Goal: Task Accomplishment & Management: Manage account settings

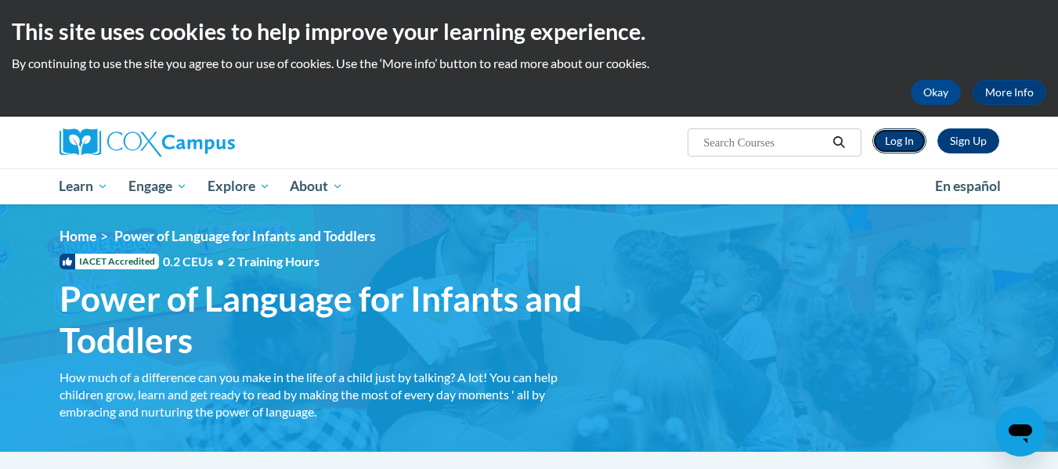
click at [904, 143] on link "Log In" at bounding box center [899, 140] width 54 height 25
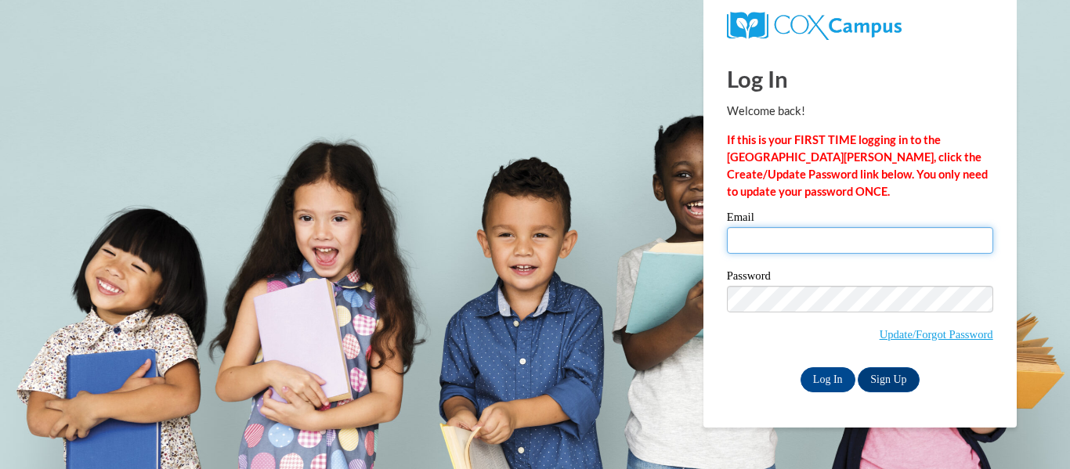
click at [832, 245] on input "Email" at bounding box center [860, 240] width 266 height 27
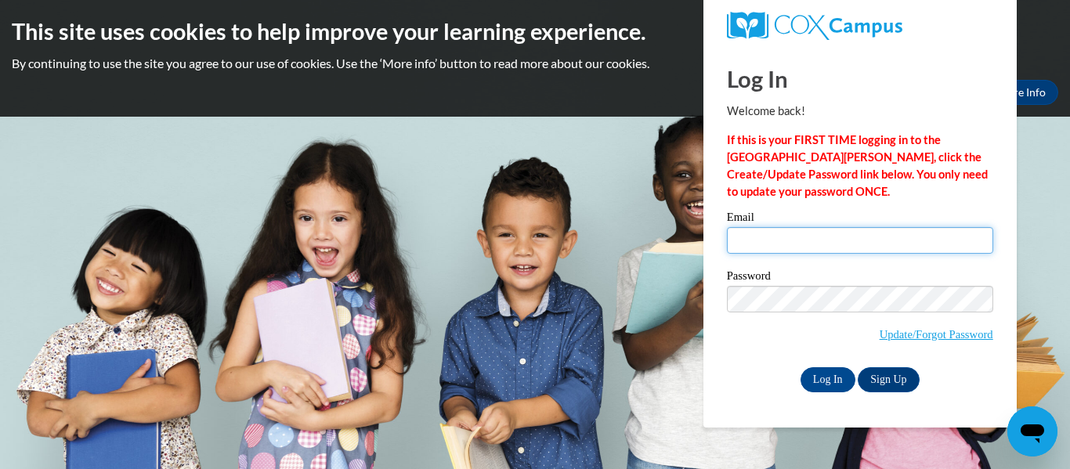
type input "[EMAIL_ADDRESS][DOMAIN_NAME]"
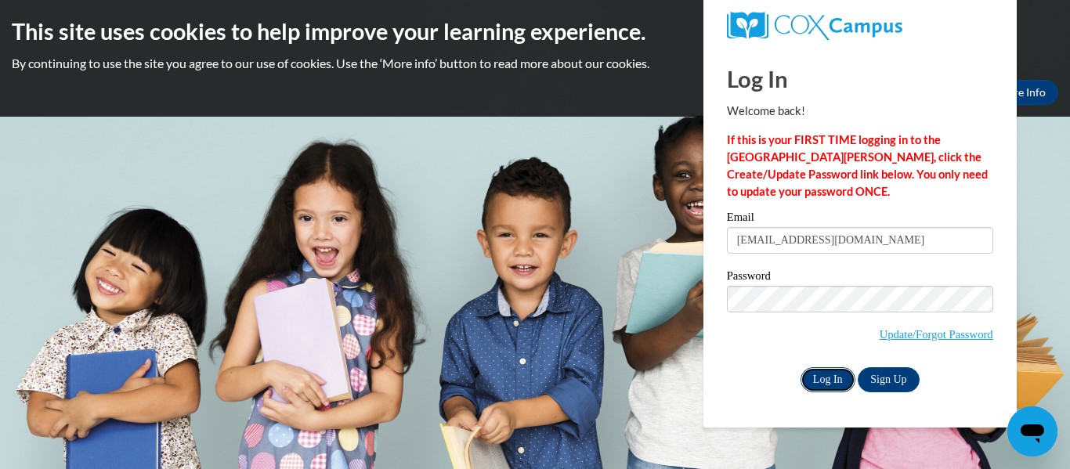
click at [836, 379] on input "Log In" at bounding box center [827, 379] width 55 height 25
